Goal: Use online tool/utility: Utilize a website feature to perform a specific function

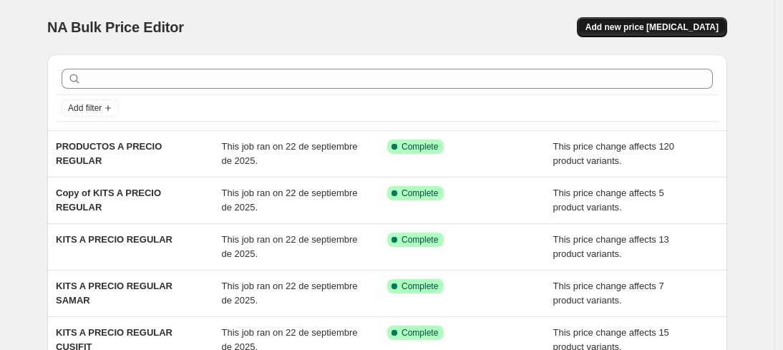
click at [667, 23] on span "Add new price [MEDICAL_DATA]" at bounding box center [651, 26] width 133 height 11
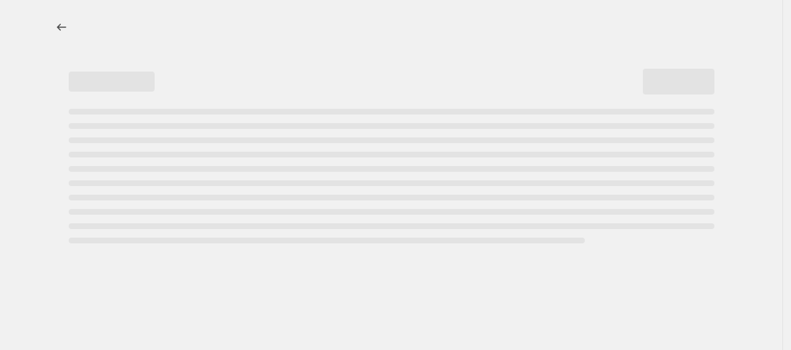
select select "percentage"
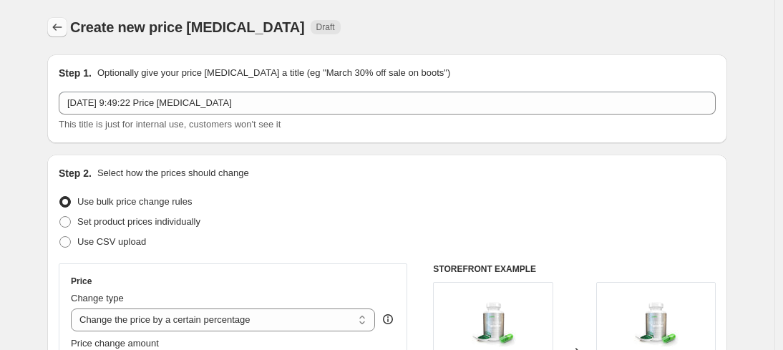
click at [64, 31] on icon "Price change jobs" at bounding box center [57, 27] width 14 height 14
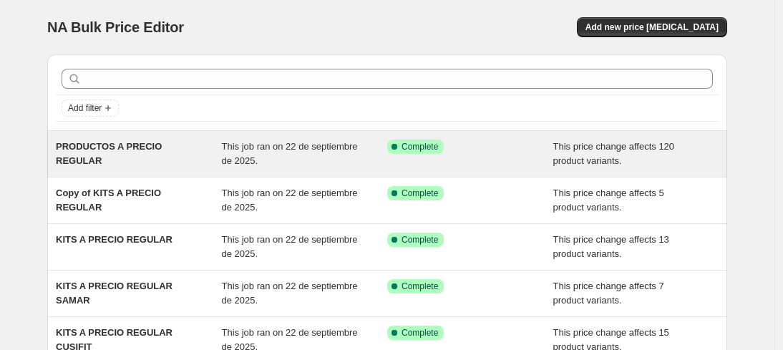
click at [251, 150] on span "This job ran on 22 de septiembre de 2025." at bounding box center [290, 153] width 136 height 25
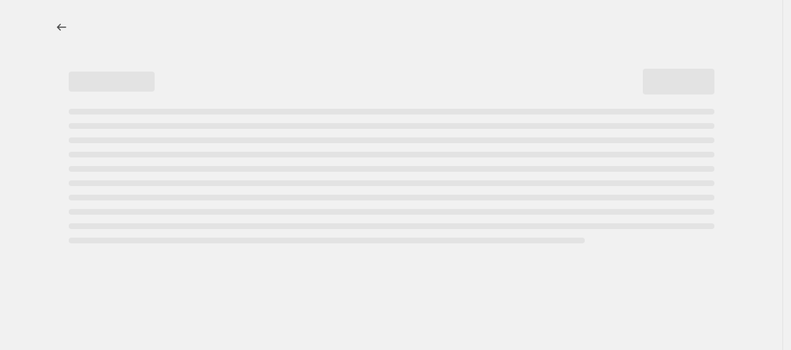
select select "ecap"
select select "no_change"
select select "collection"
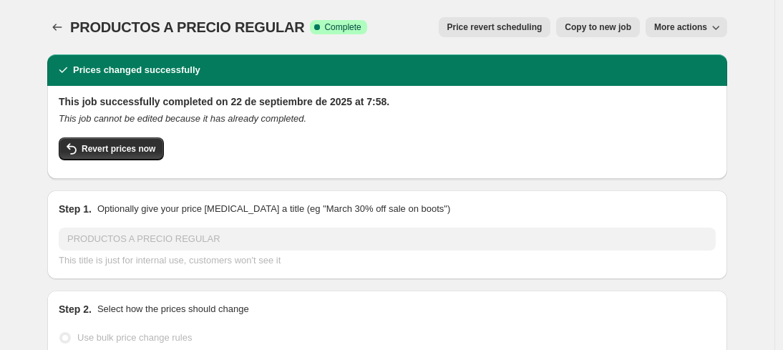
click at [603, 26] on span "Copy to new job" at bounding box center [598, 26] width 67 height 11
select select "ecap"
select select "no_change"
select select "collection"
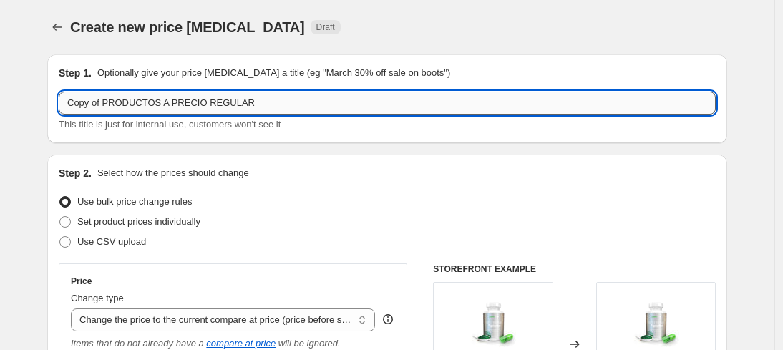
drag, startPoint x: 164, startPoint y: 102, endPoint x: 67, endPoint y: 107, distance: 97.5
click at [67, 107] on input "Copy of PRODUCTOS A PRECIO REGULAR" at bounding box center [387, 103] width 657 height 23
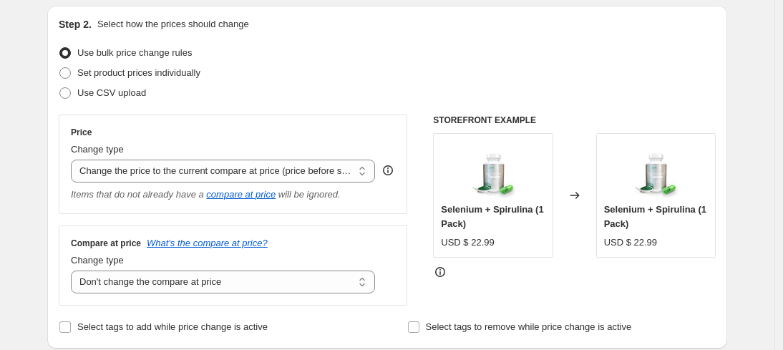
scroll to position [202, 0]
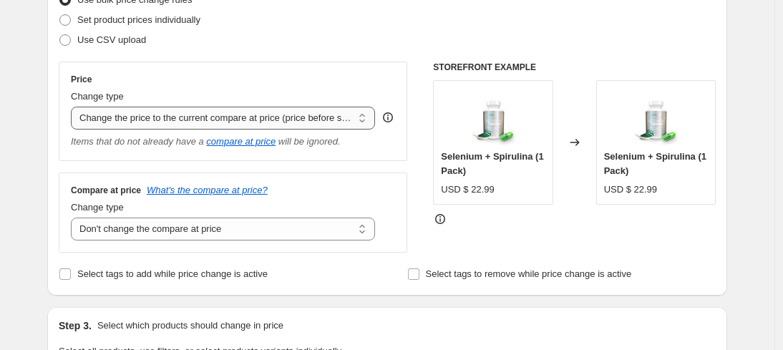
type input "SOLUCIONES A PRECIO REGULAR"
click at [355, 117] on select "Change the price to a certain amount Change the price by a certain amount Chang…" at bounding box center [223, 118] width 304 height 23
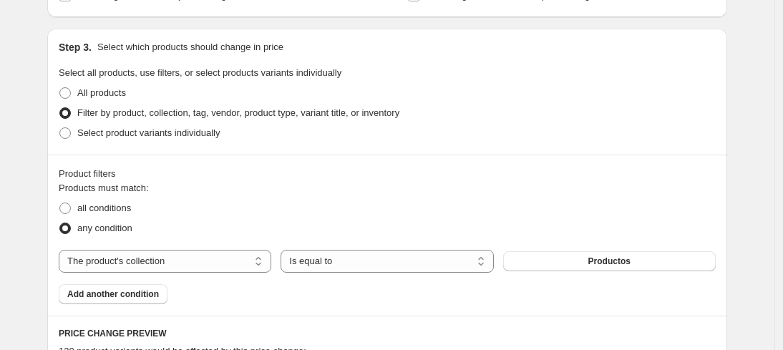
scroll to position [495, 0]
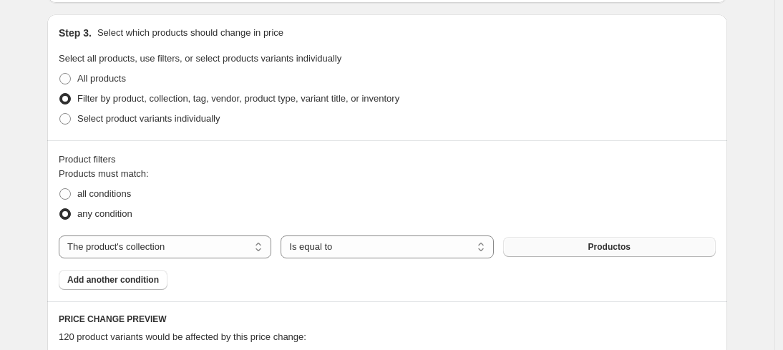
click at [627, 245] on span "Productos" at bounding box center [609, 246] width 42 height 11
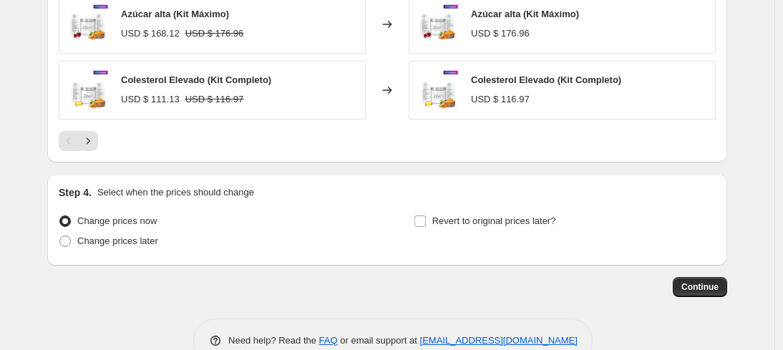
scroll to position [1083, 0]
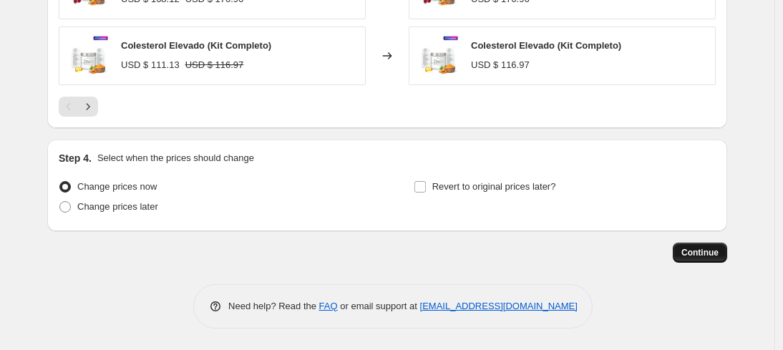
click at [694, 258] on span "Continue" at bounding box center [699, 252] width 37 height 11
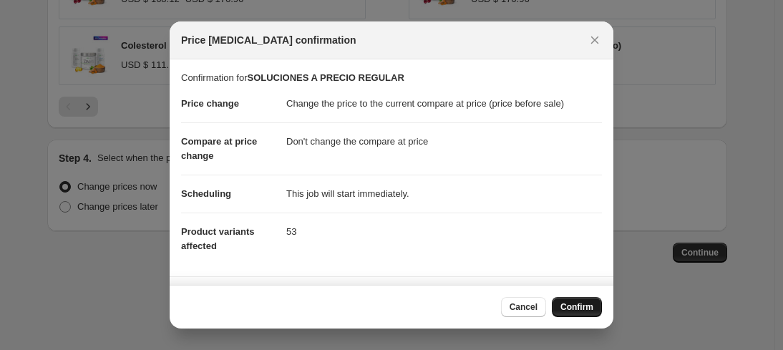
click at [577, 311] on span "Confirm" at bounding box center [576, 306] width 33 height 11
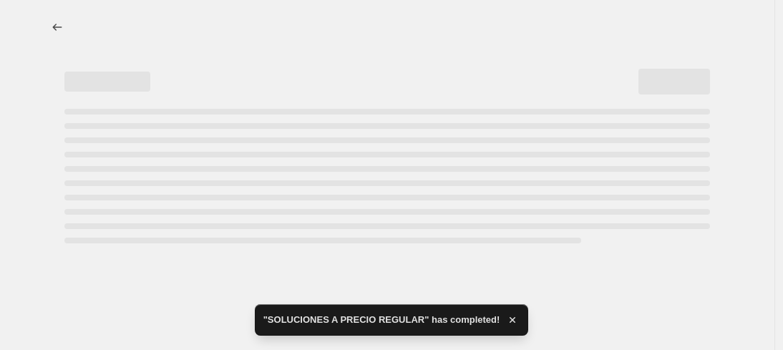
select select "ecap"
select select "no_change"
select select "collection"
